Goal: Transaction & Acquisition: Subscribe to service/newsletter

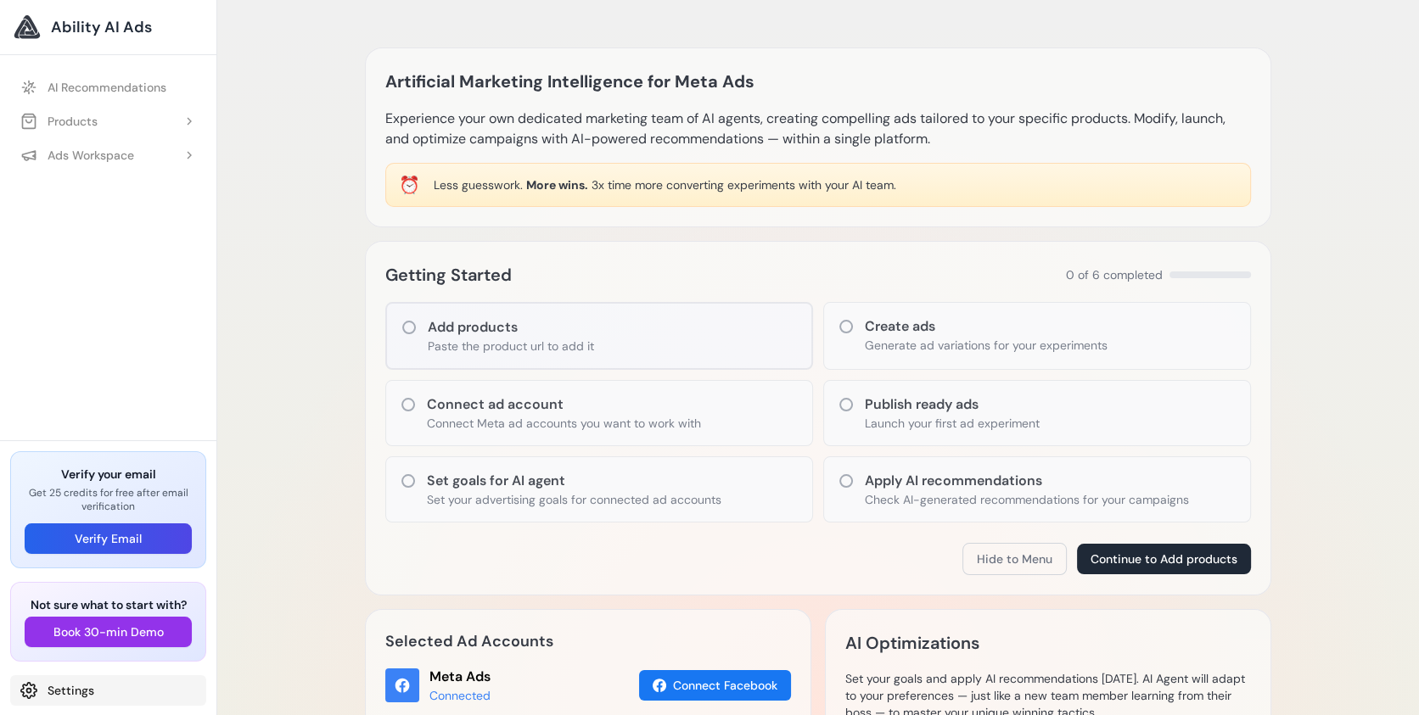
click at [22, 680] on link "Settings" at bounding box center [108, 690] width 196 height 31
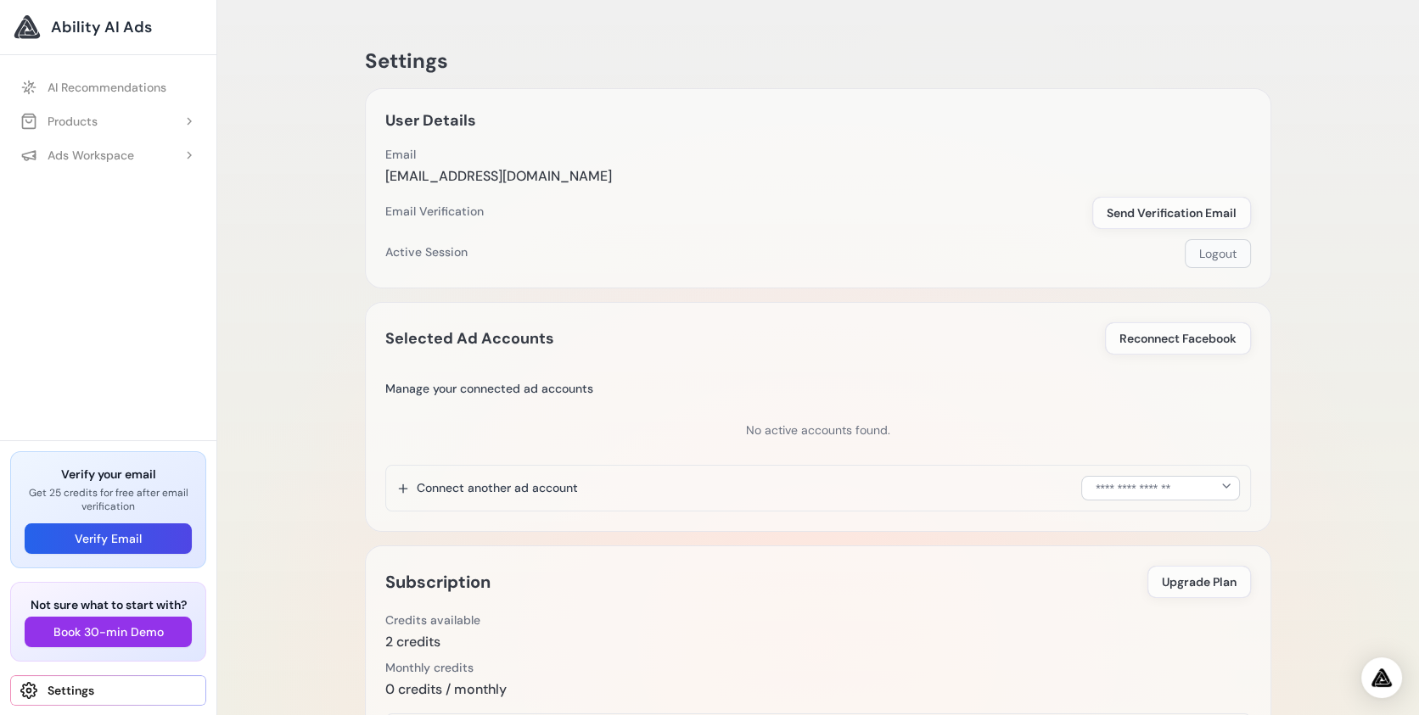
click at [1202, 255] on button "Logout" at bounding box center [1217, 253] width 66 height 29
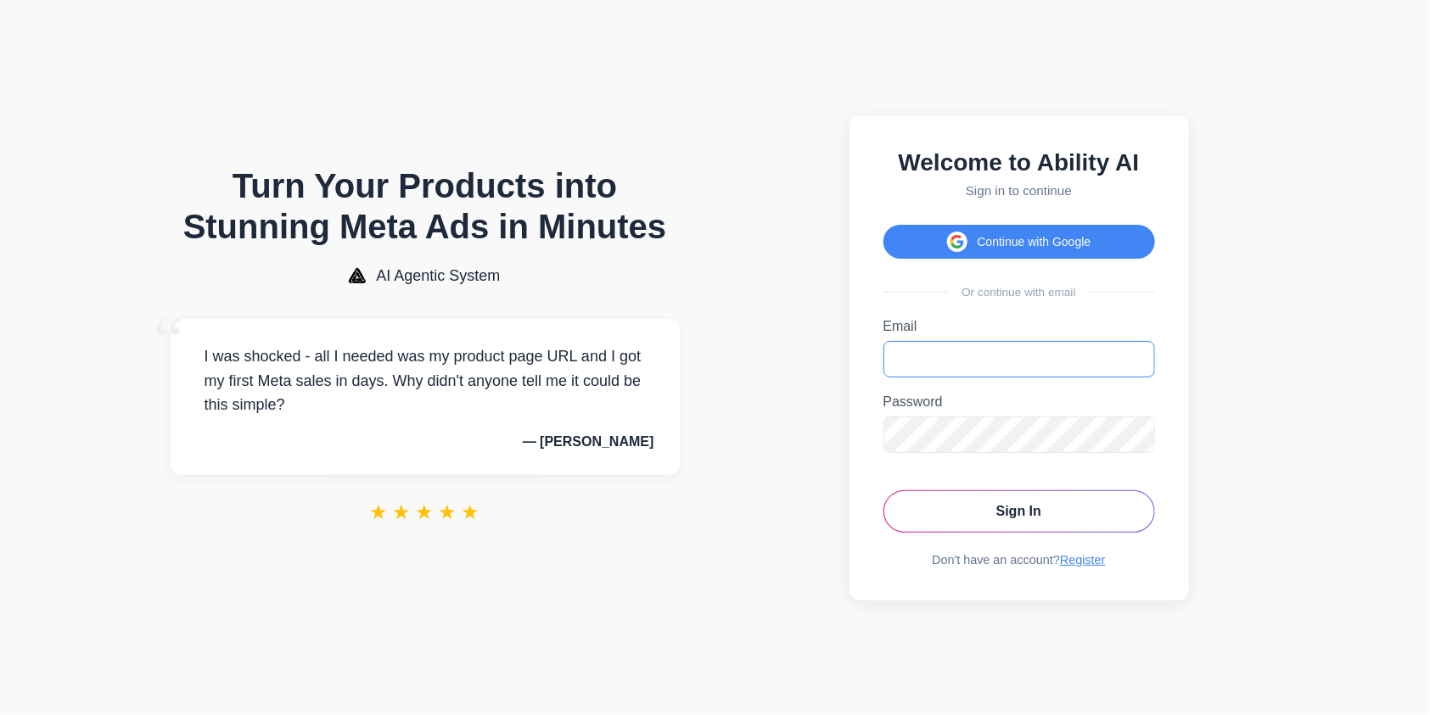
click at [937, 363] on input "Email" at bounding box center [1018, 359] width 271 height 36
type input "**********"
click at [1083, 557] on link "Register" at bounding box center [1083, 560] width 46 height 14
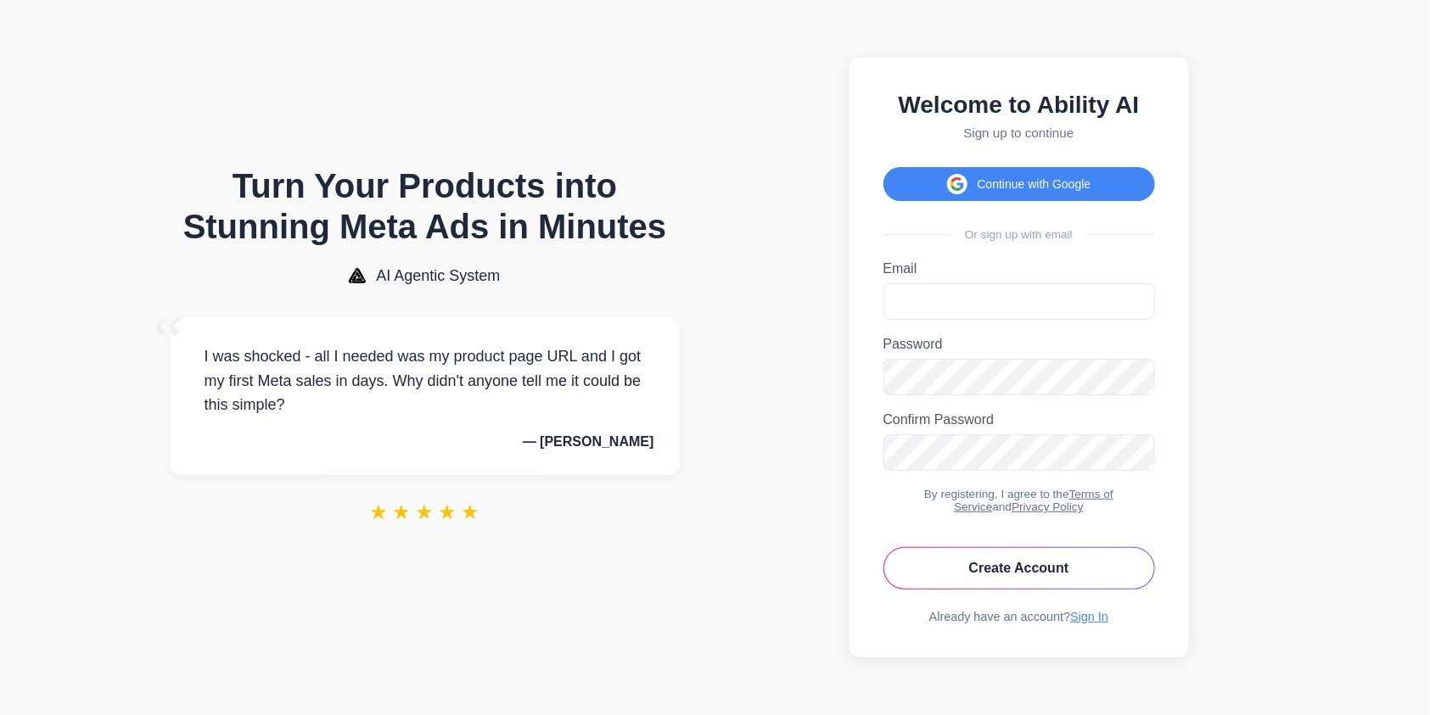
click at [916, 276] on label "Email" at bounding box center [1018, 268] width 271 height 15
click at [916, 283] on input "Email" at bounding box center [1018, 301] width 271 height 36
click at [918, 294] on input "Email" at bounding box center [1018, 301] width 271 height 36
paste input "**********"
type input "**********"
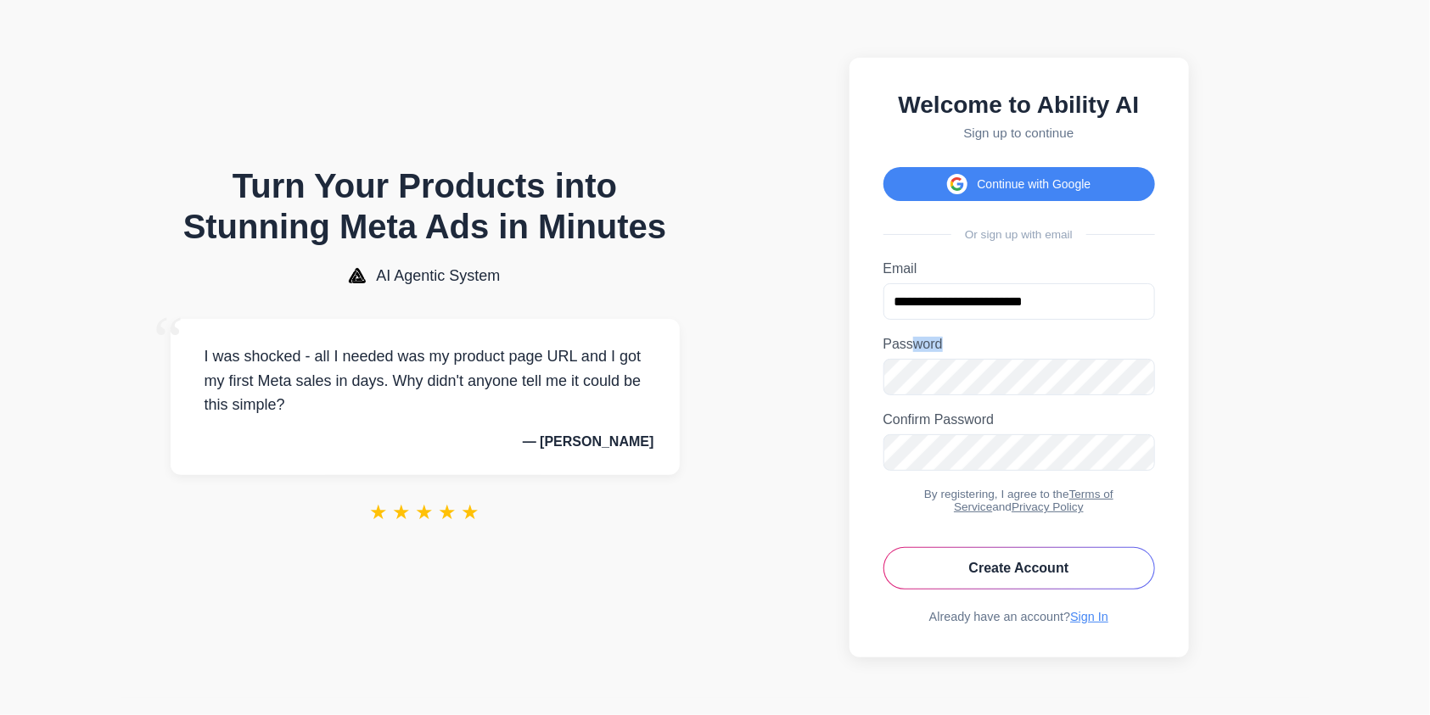
click at [909, 370] on div "Password Password must be at least 6 characters." at bounding box center [1018, 366] width 271 height 59
click at [1125, 560] on button "Create Account" at bounding box center [1018, 568] width 271 height 42
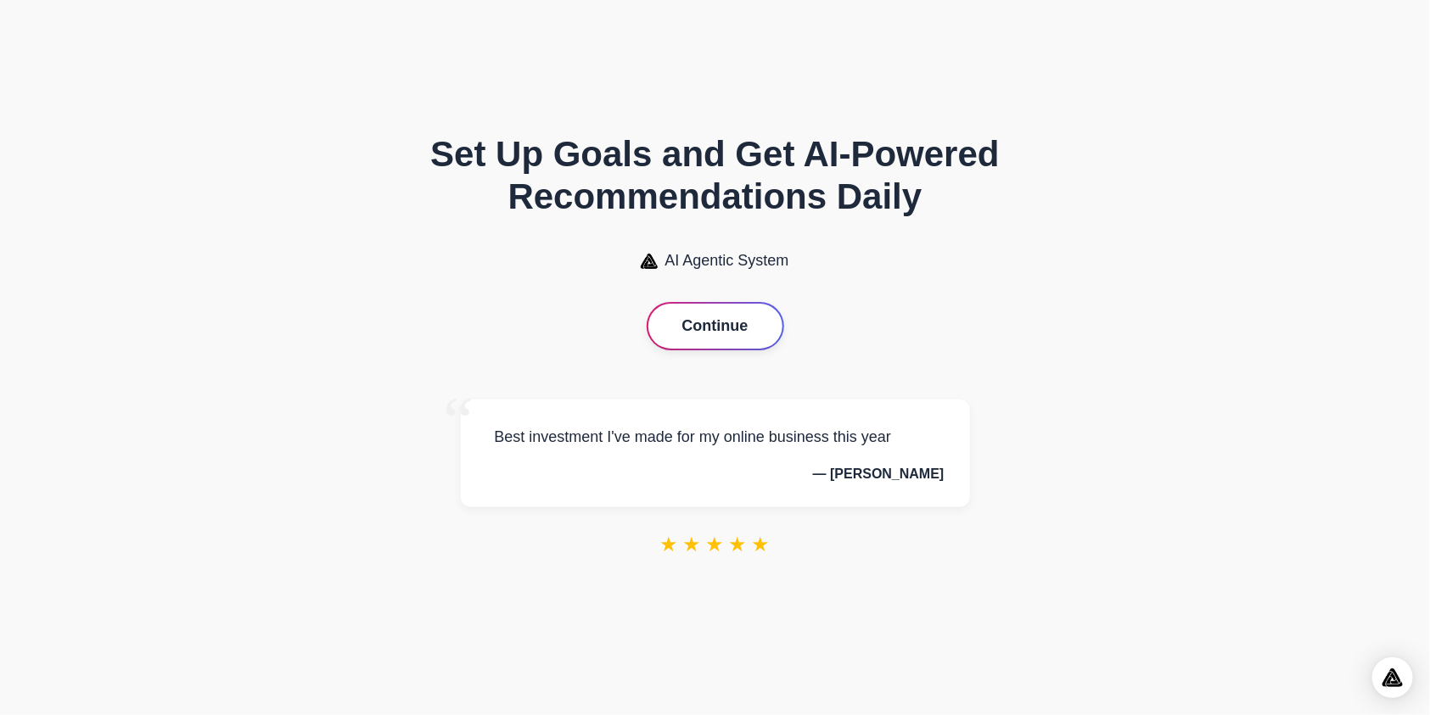
click at [685, 320] on button "Continue" at bounding box center [715, 326] width 134 height 45
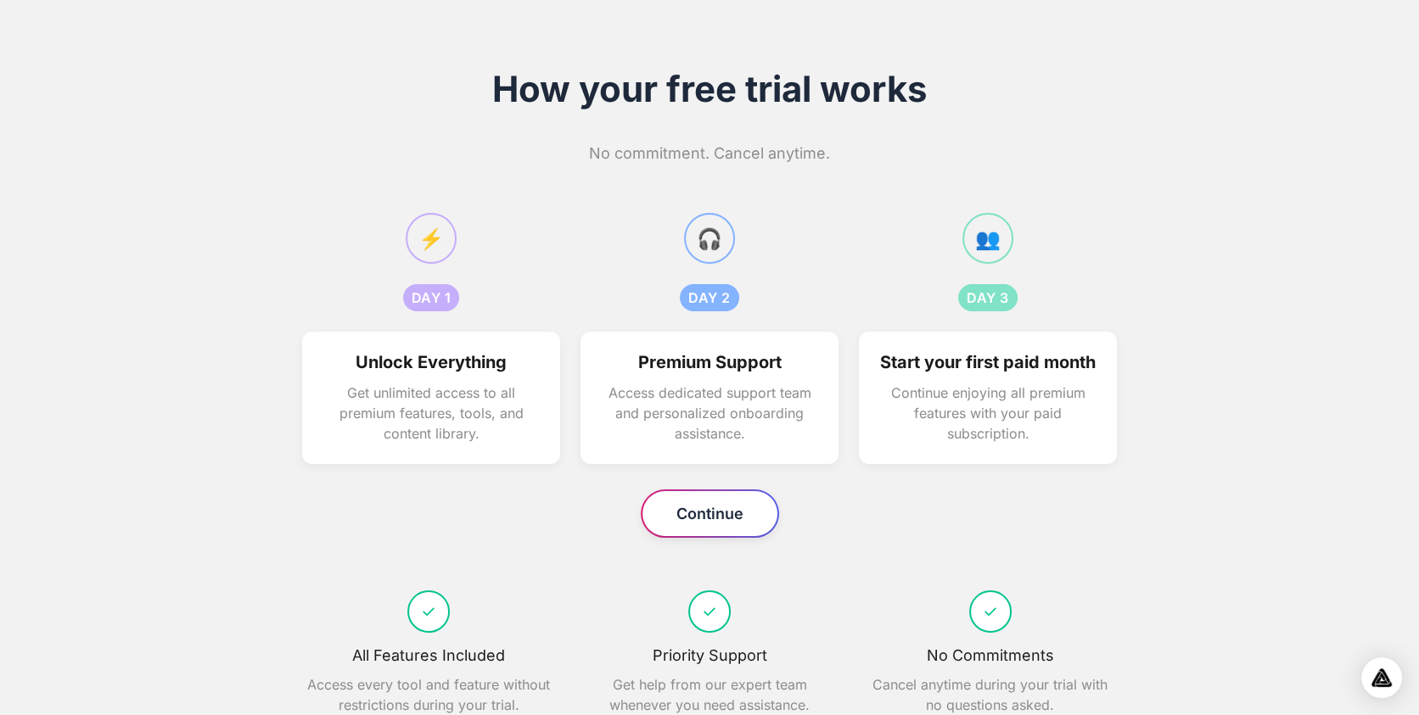
click at [695, 522] on button "Continue" at bounding box center [709, 513] width 135 height 45
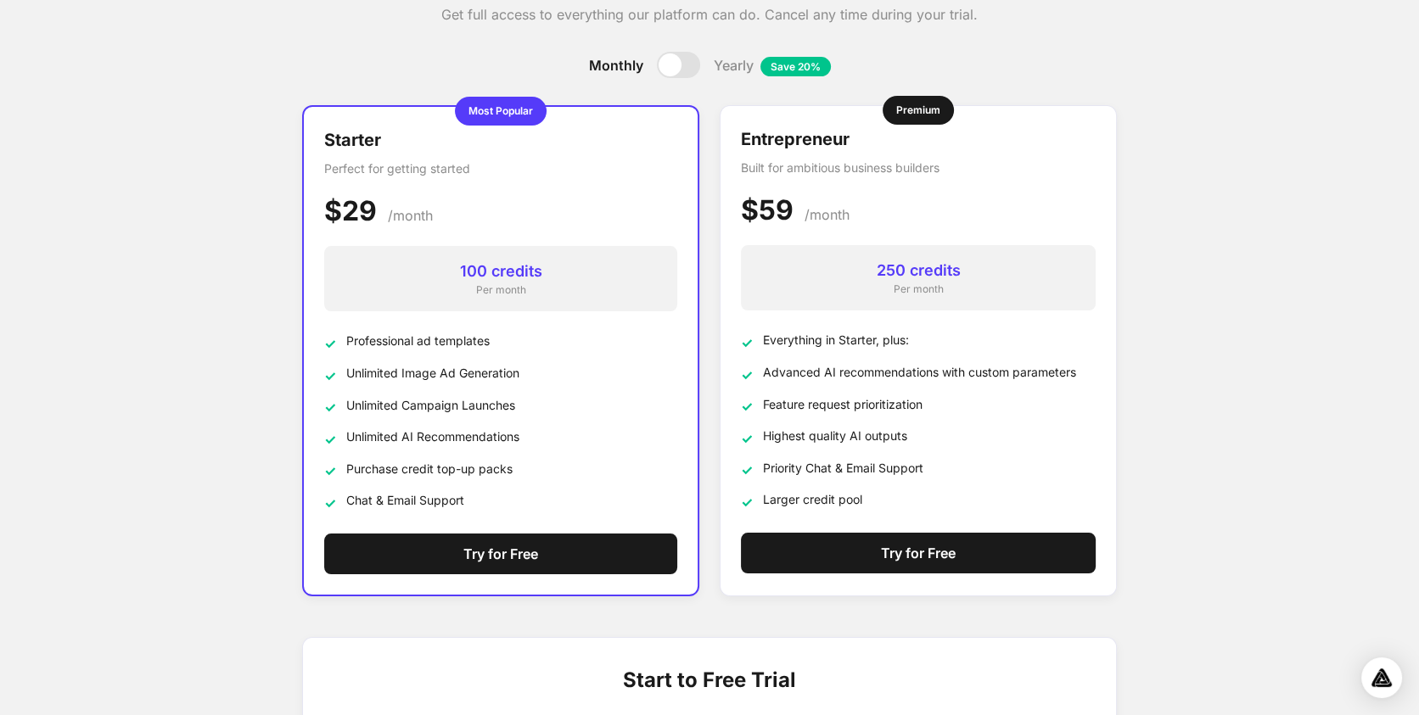
scroll to position [370, 0]
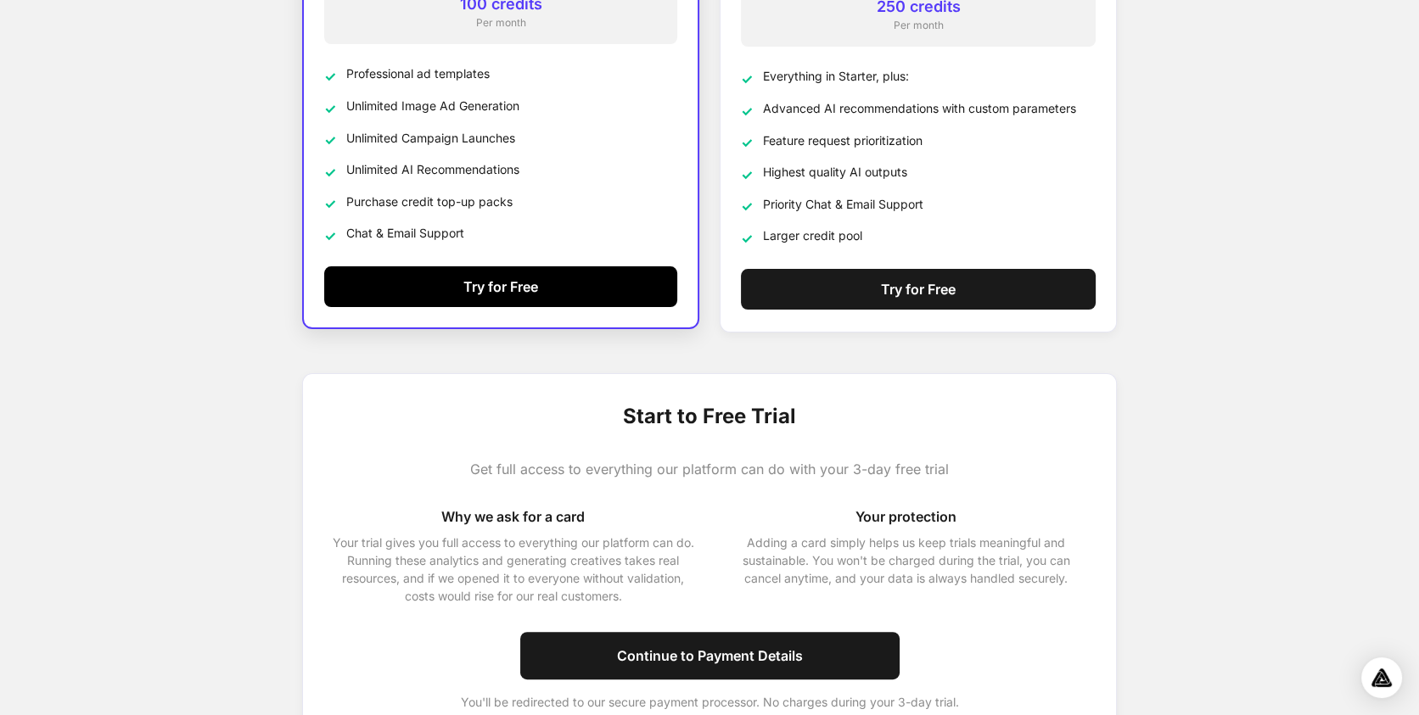
click at [553, 279] on button "Try for Free" at bounding box center [500, 286] width 353 height 41
